Goal: Information Seeking & Learning: Learn about a topic

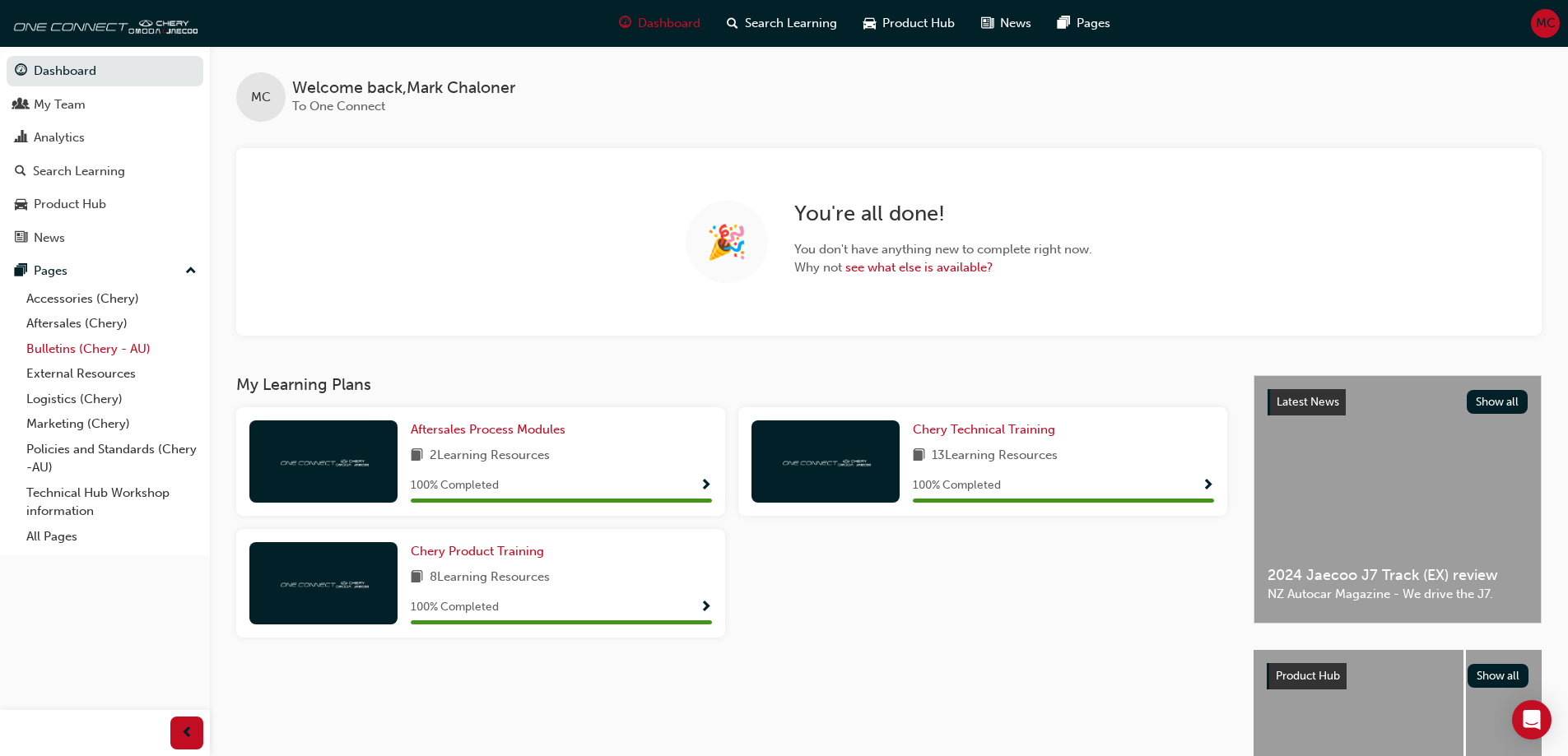
click at [67, 344] on link "Bulletins (Chery - AU)" at bounding box center [111, 349] width 184 height 25
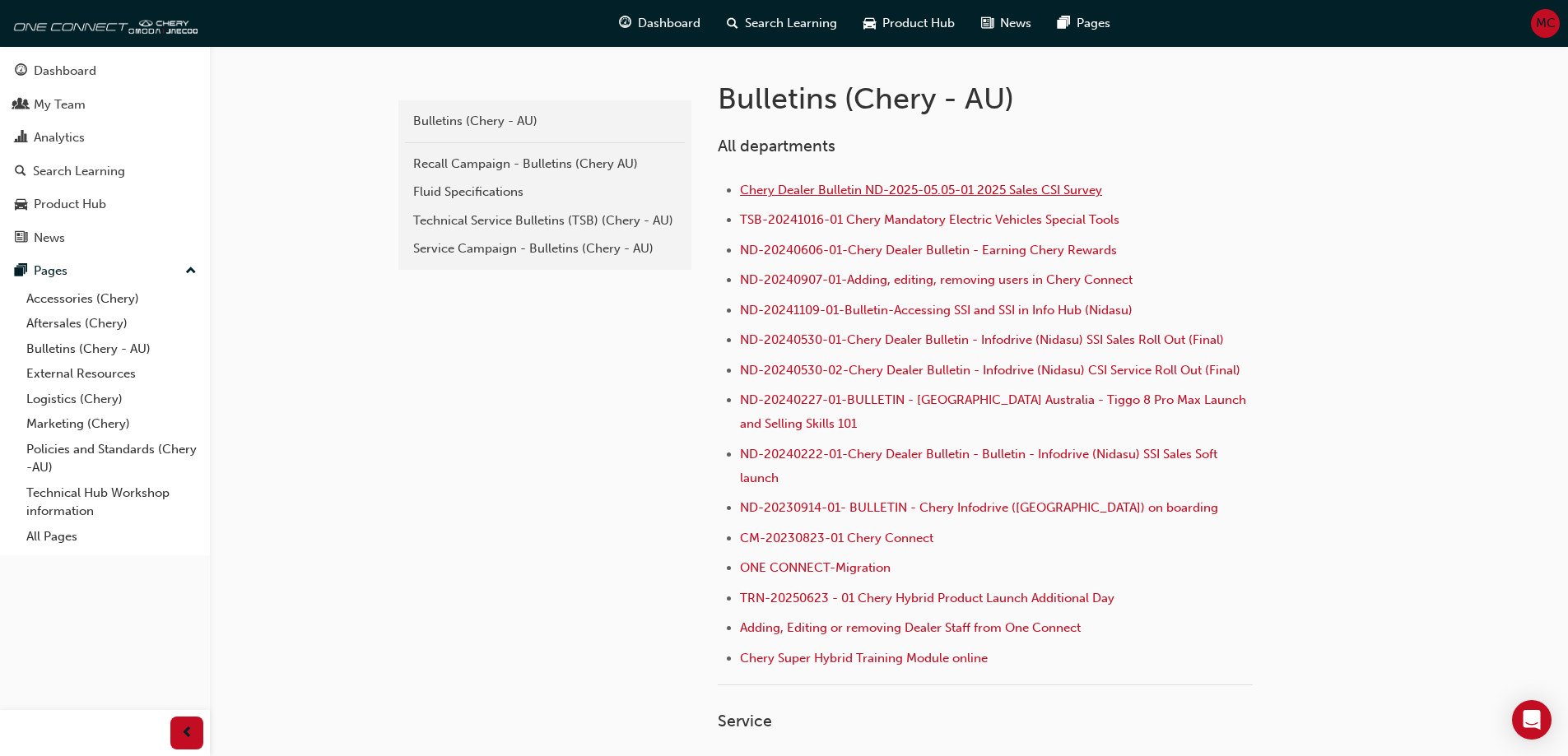
scroll to position [329, 0]
click at [917, 369] on span "ND-20240530-02-Chery Dealer Bulletin - Infodrive (Nidasu) CSI Service Roll Out …" at bounding box center [990, 368] width 500 height 15
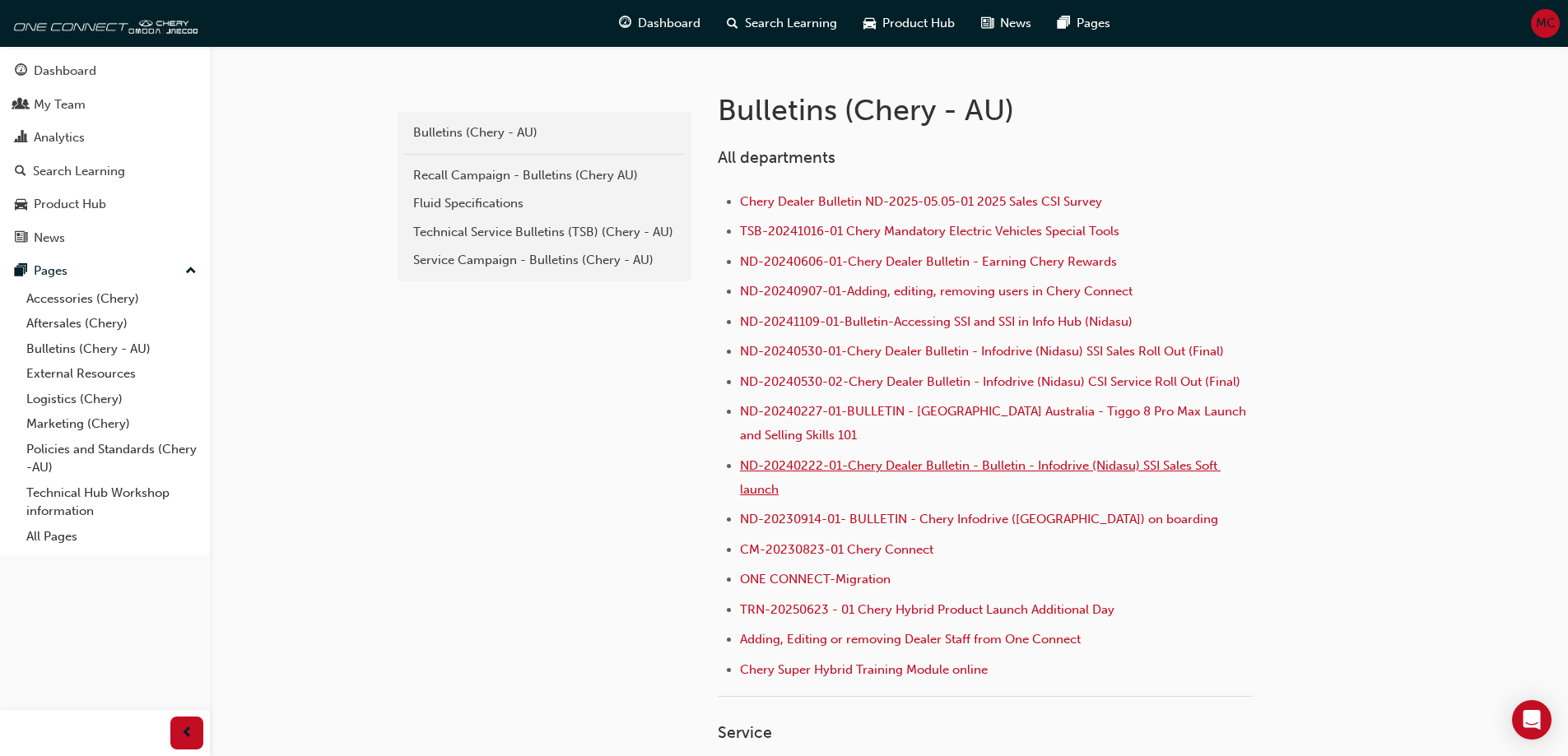
scroll to position [412, 0]
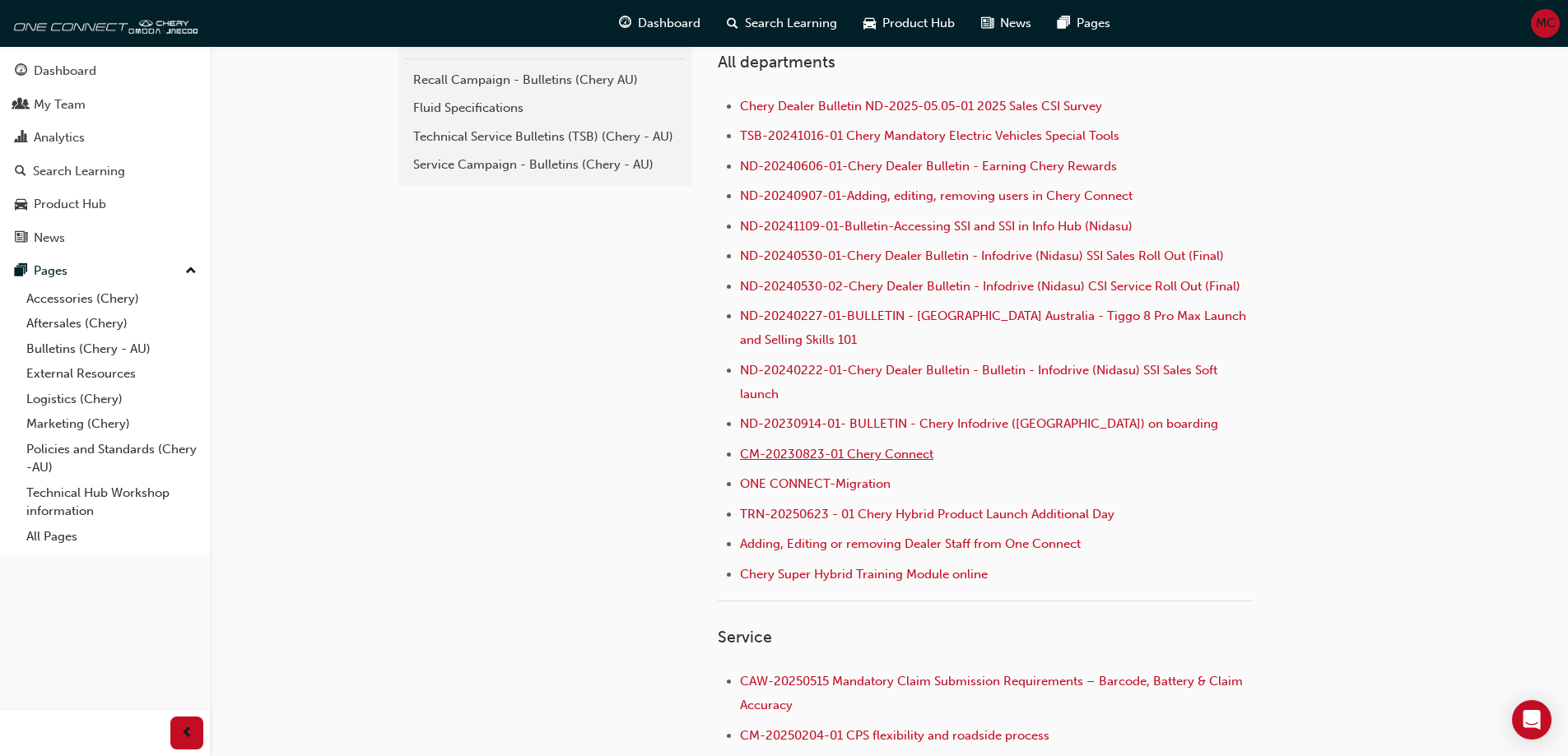
click at [867, 452] on span "CM-20230823-01 Chery Connect" at bounding box center [836, 453] width 194 height 15
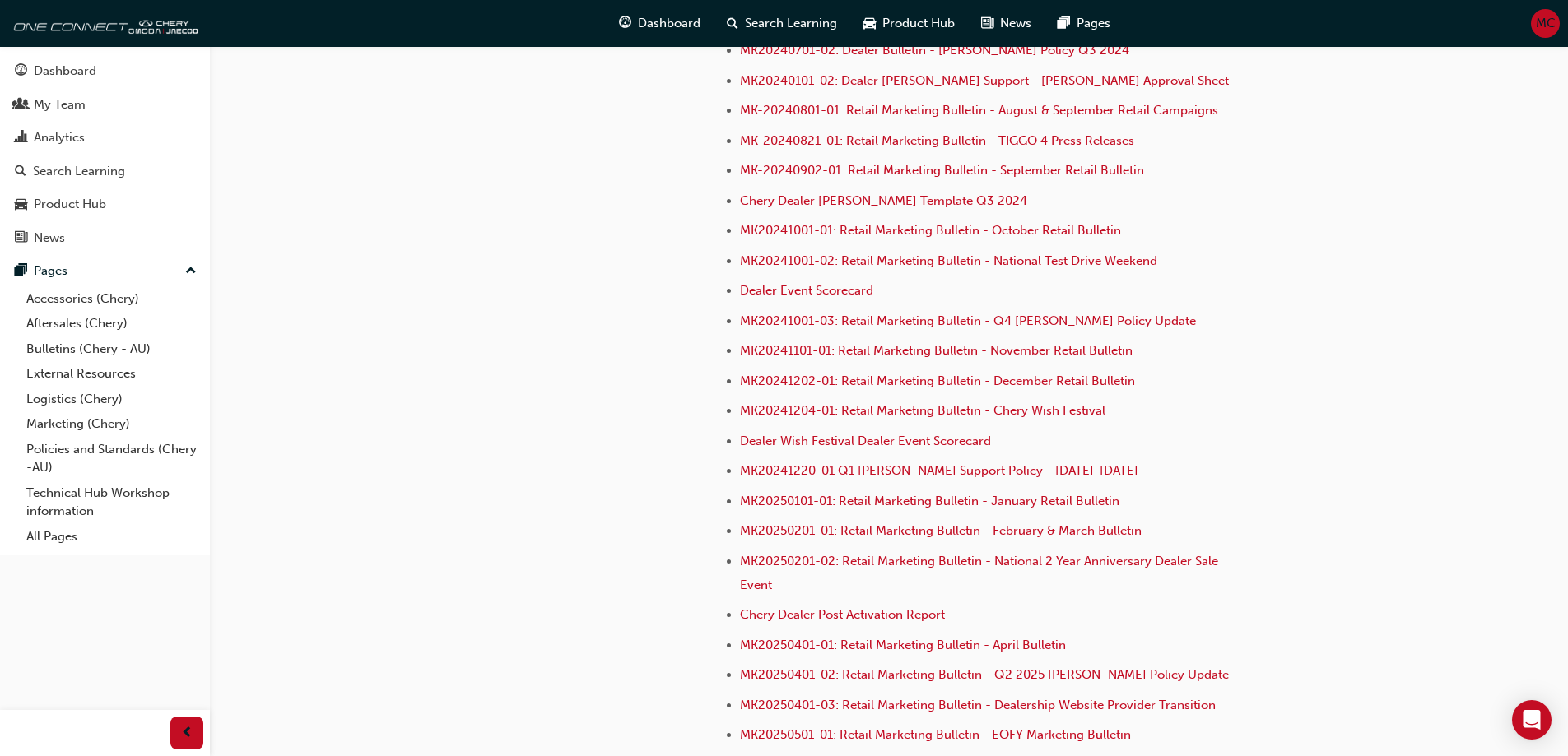
scroll to position [4607, 0]
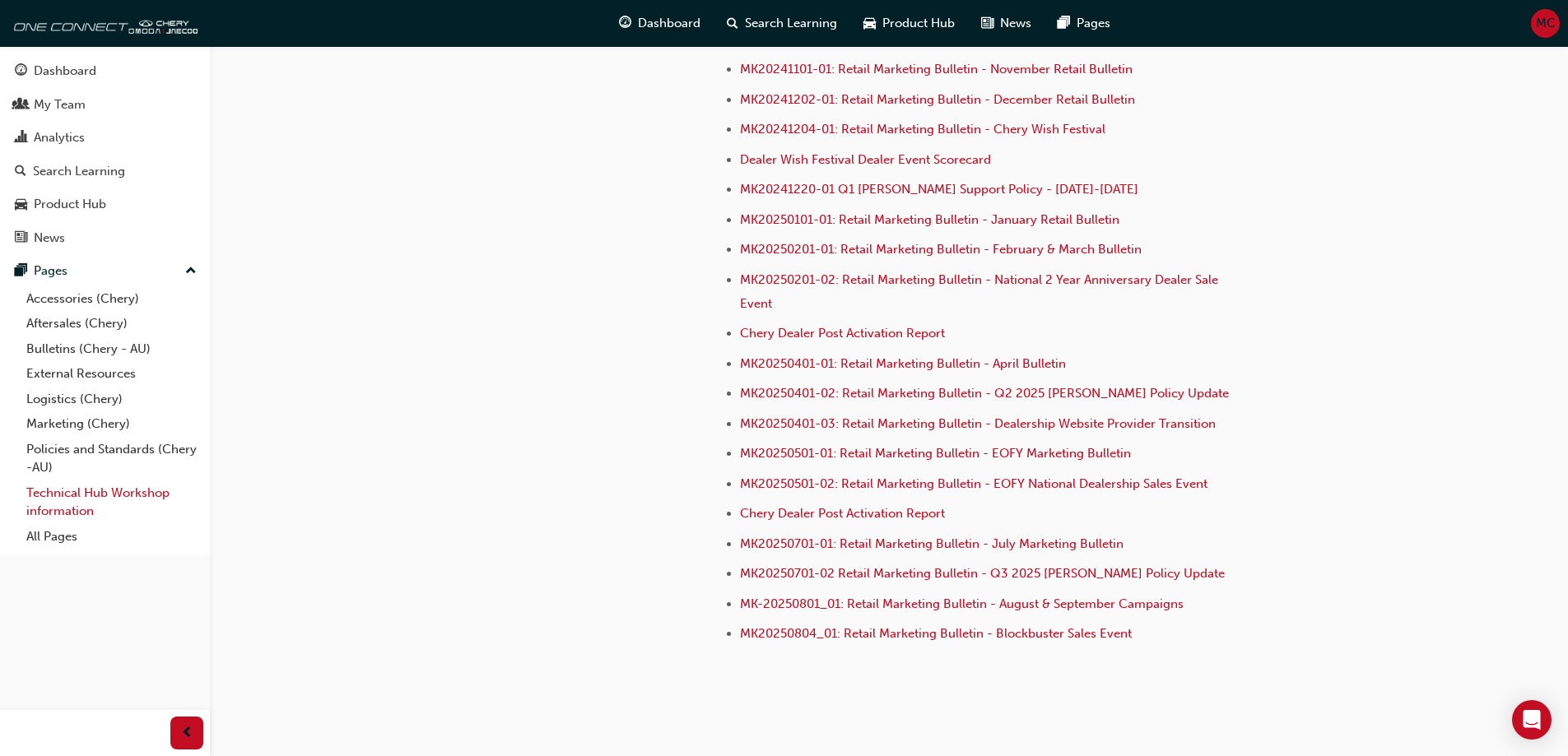
click at [84, 493] on link "Technical Hub Workshop information" at bounding box center [111, 502] width 184 height 44
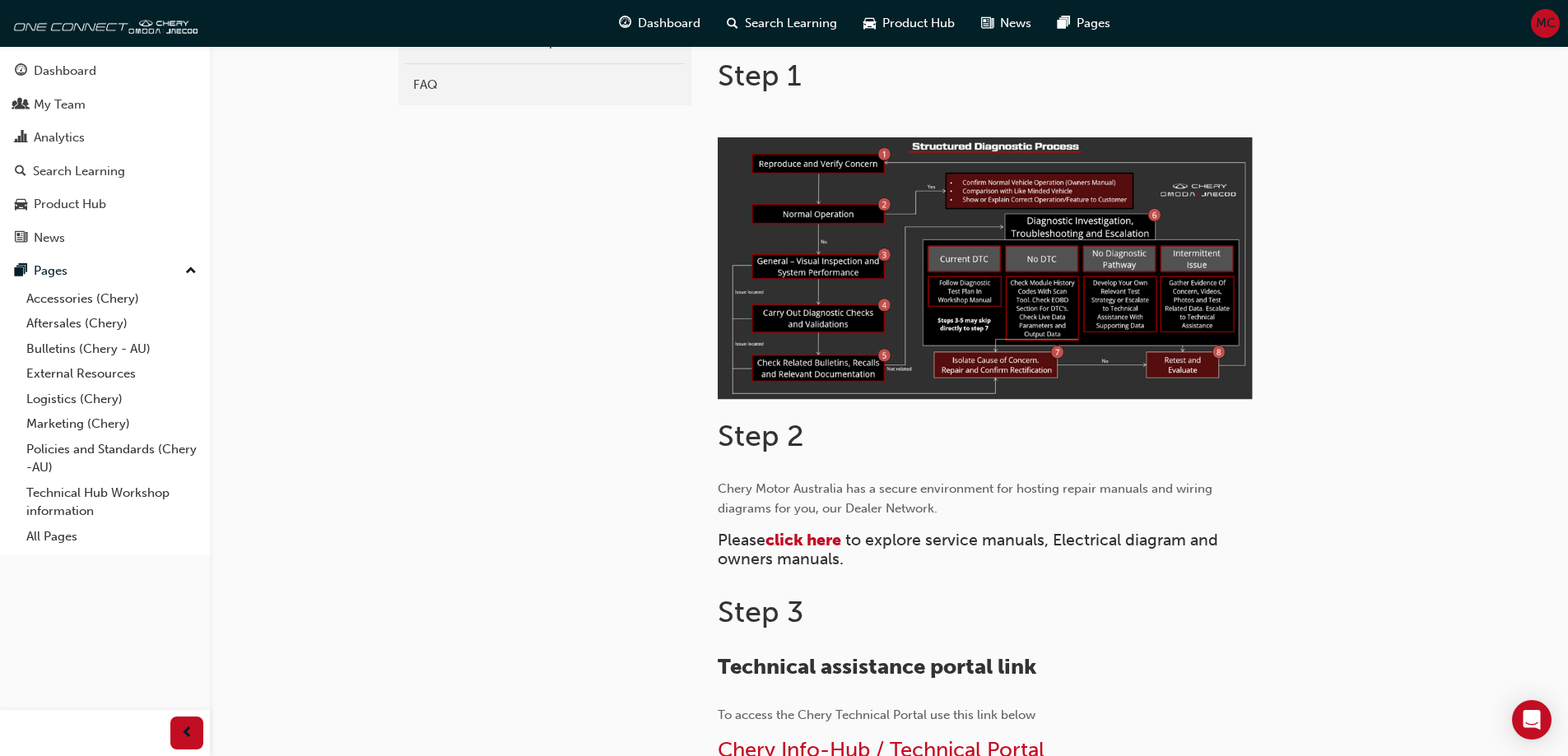
scroll to position [328, 0]
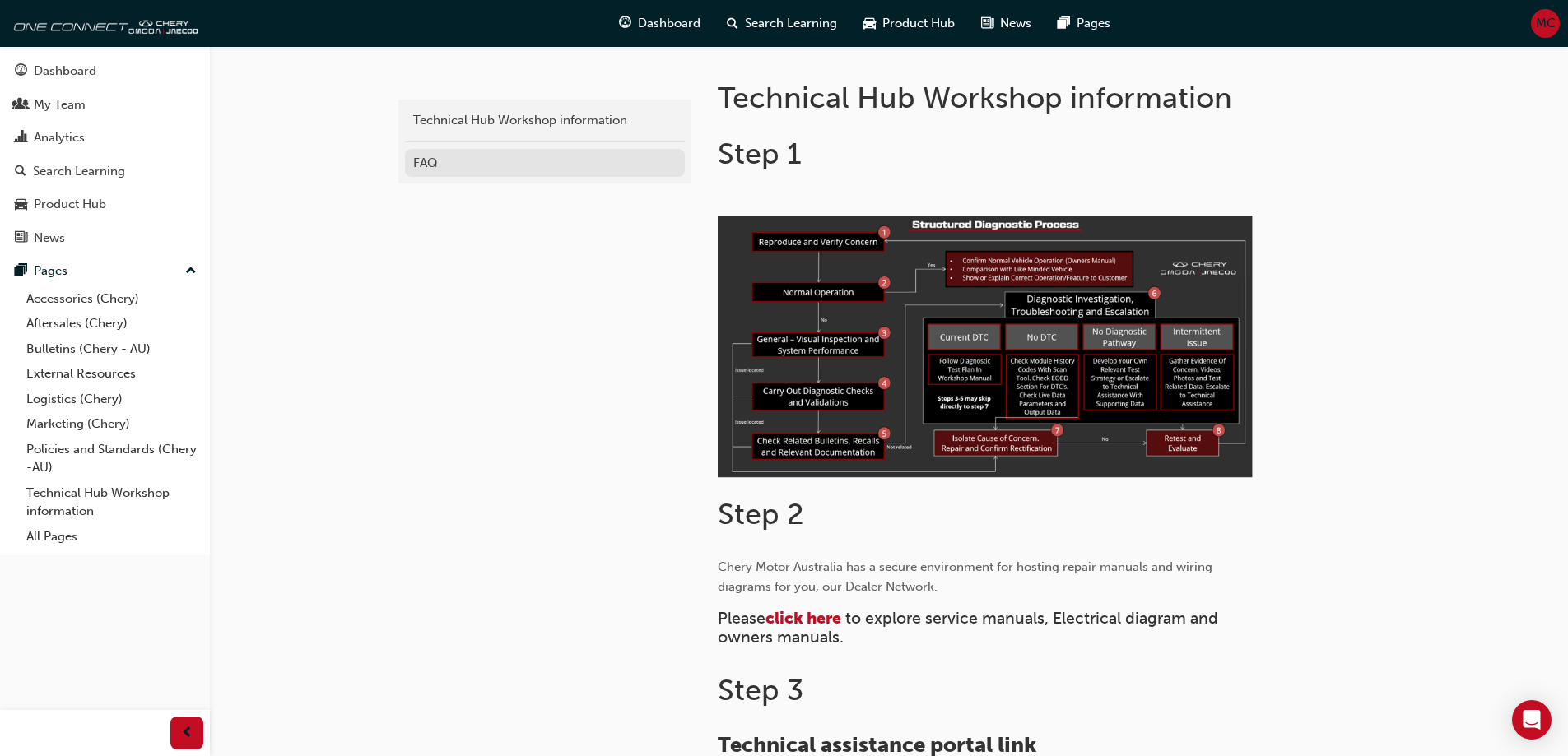
click at [426, 162] on div "FAQ" at bounding box center [544, 162] width 264 height 18
